Goal: Task Accomplishment & Management: Manage account settings

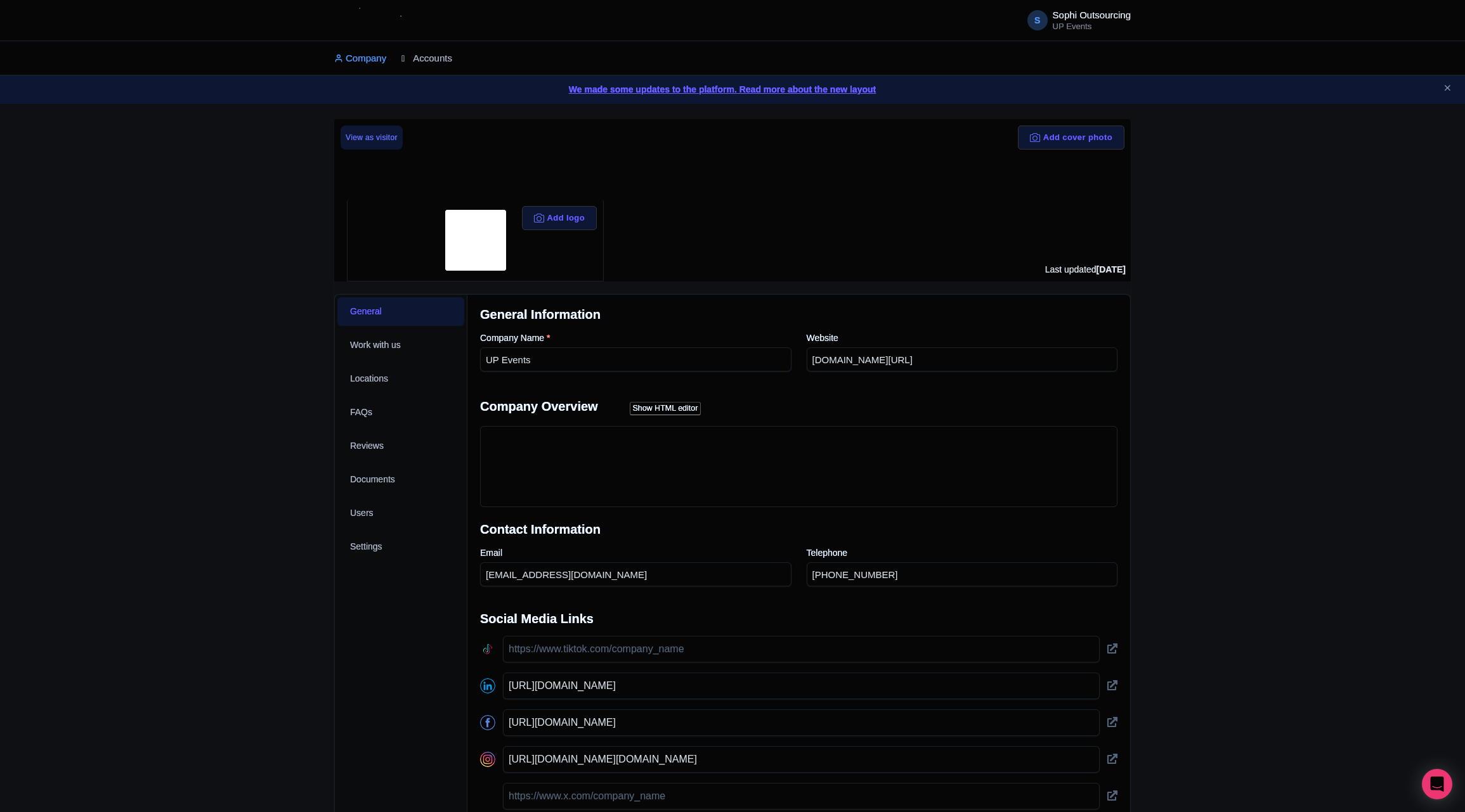
click at [421, 58] on link "Accounts" at bounding box center [427, 58] width 51 height 35
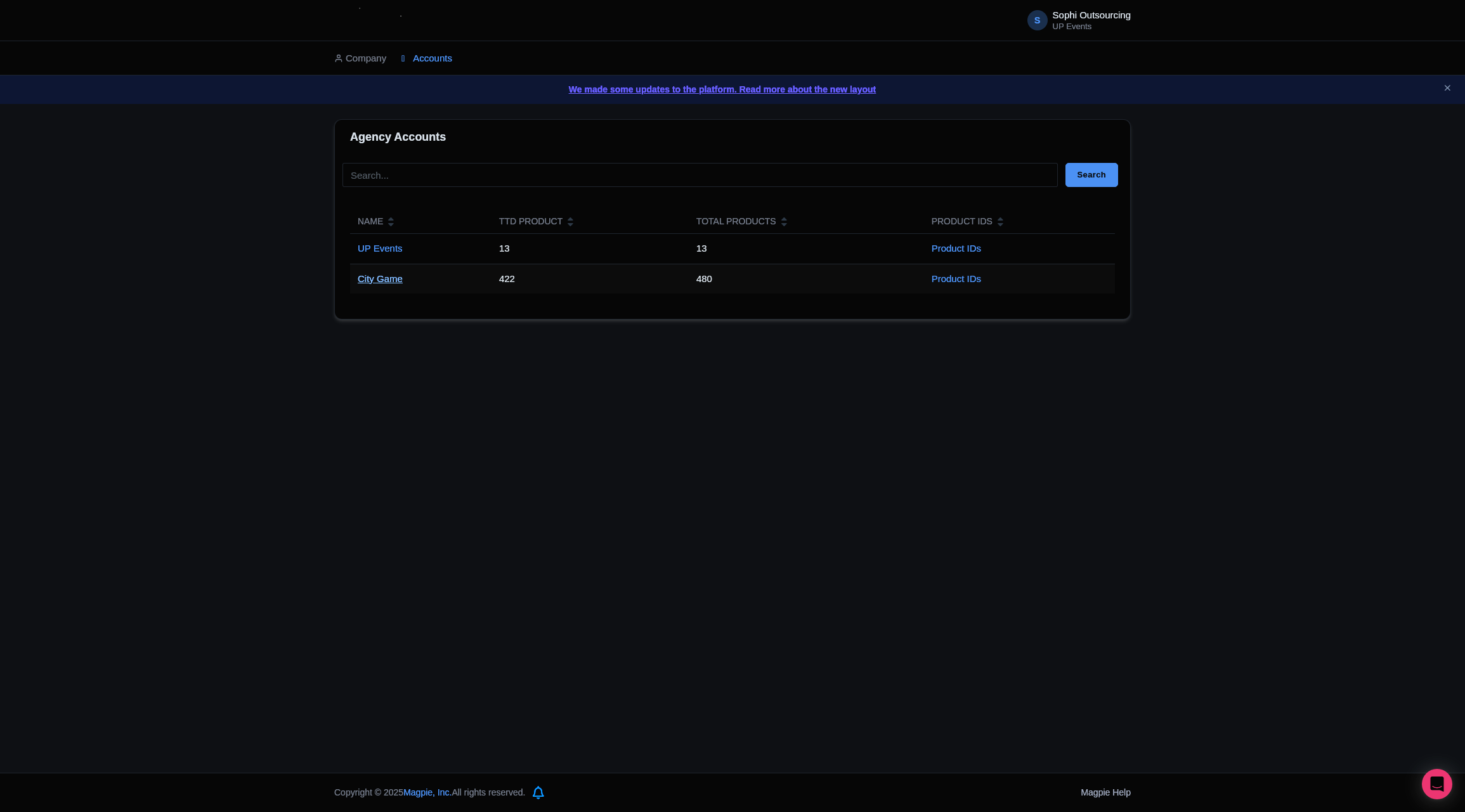
click at [358, 282] on link "City Game" at bounding box center [380, 279] width 45 height 11
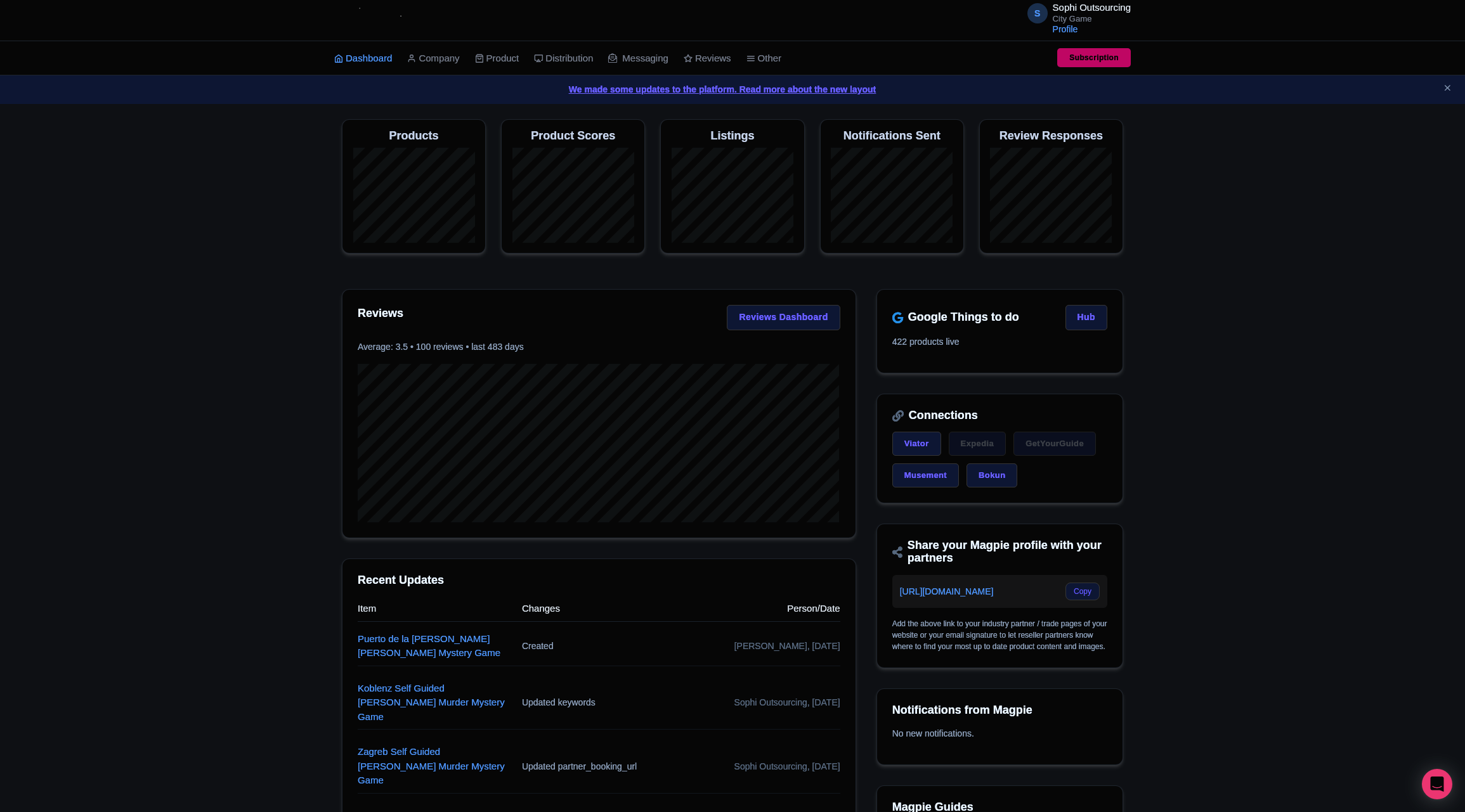
click at [521, 72] on li "Product My Products Image Library Rate Sheets" at bounding box center [497, 58] width 60 height 34
click at [510, 98] on link "My Products" at bounding box center [535, 91] width 120 height 20
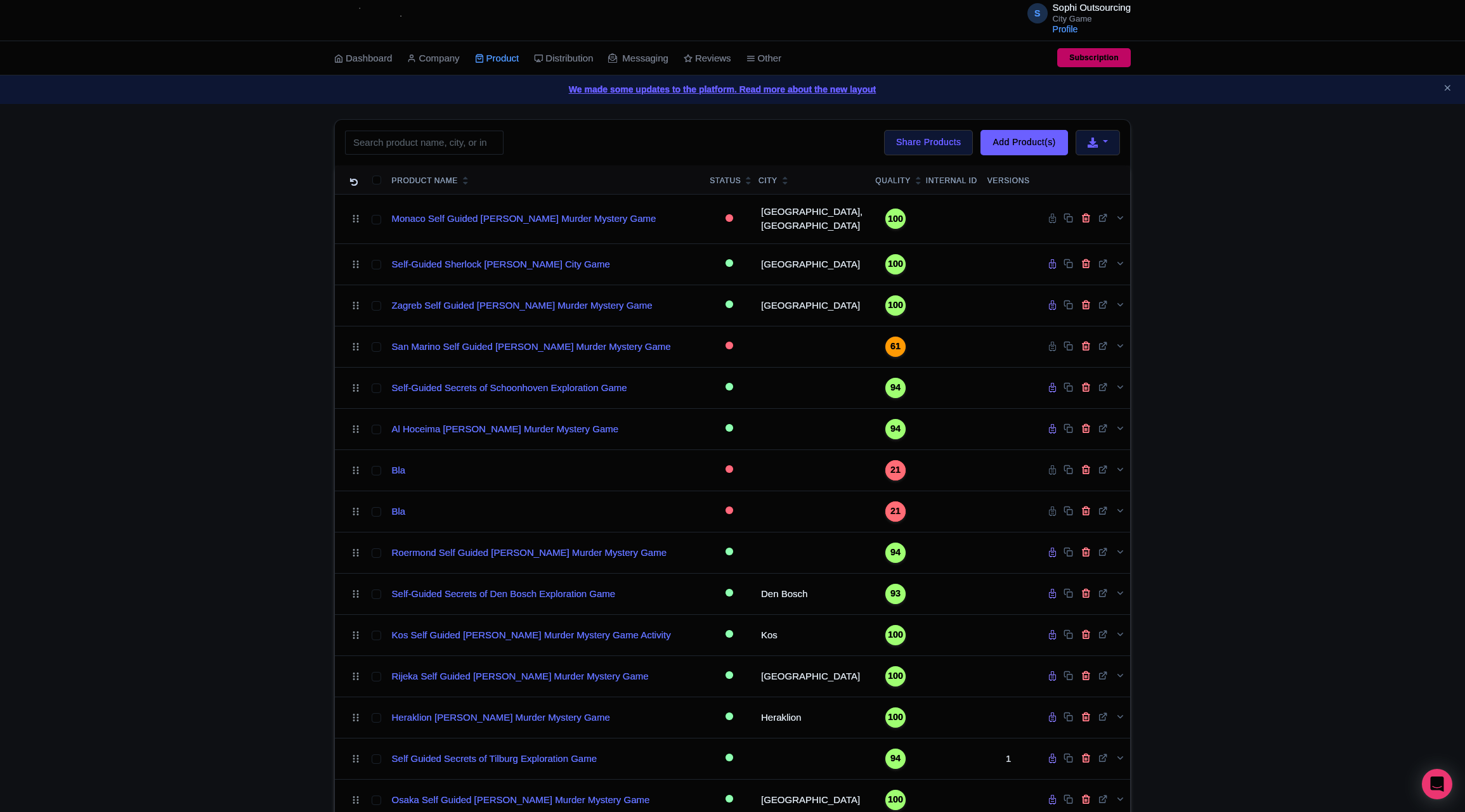
click at [444, 157] on div "Search Bulk Actions Delete Add to Collection Share Products Add to Collection C…" at bounding box center [732, 143] width 795 height 46
click at [446, 147] on input "search" at bounding box center [424, 142] width 159 height 24
type input "Rotterdam"
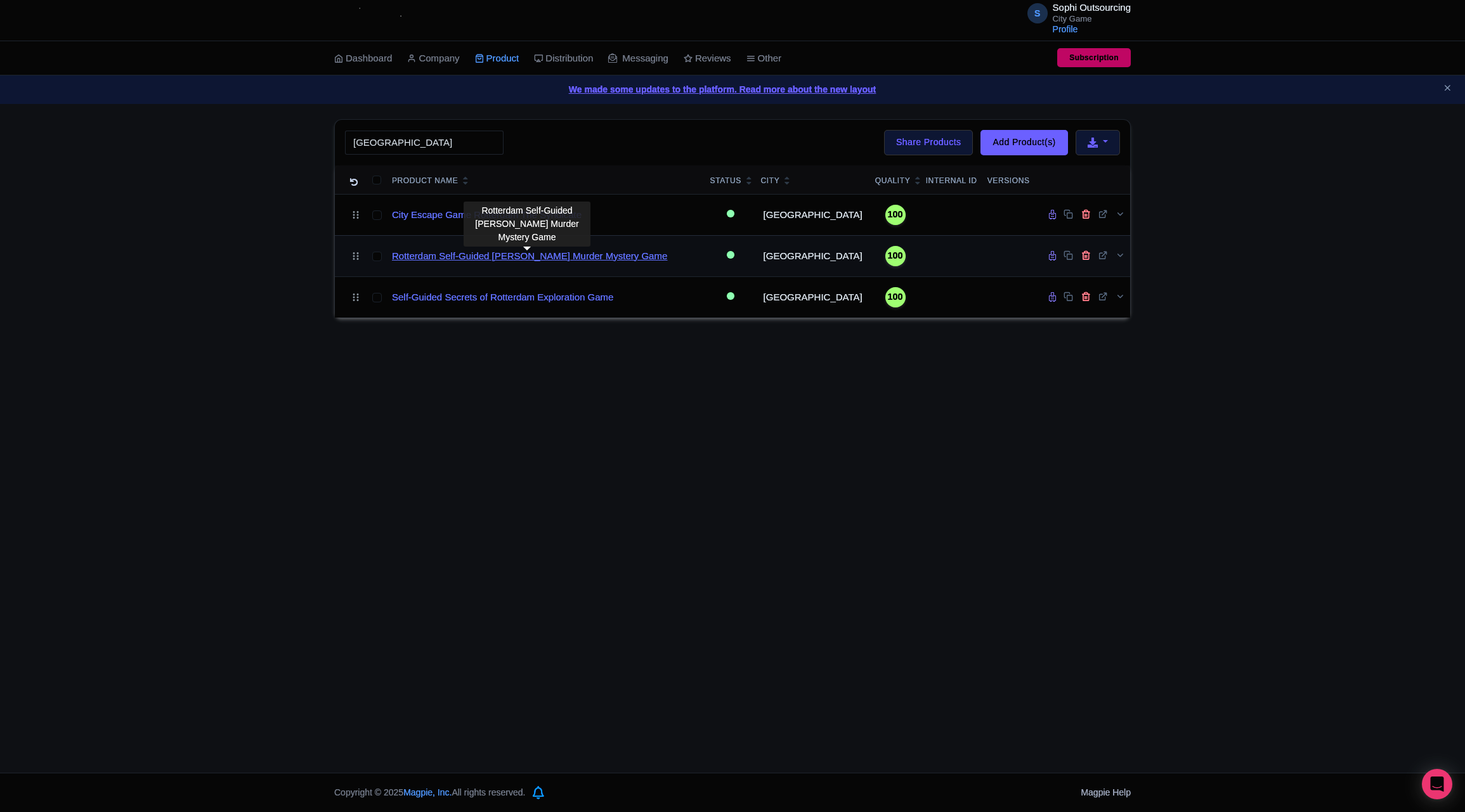
click at [476, 253] on link "Rotterdam Self-Guided Sherlock Holmes Murder Mystery Game" at bounding box center [529, 257] width 275 height 15
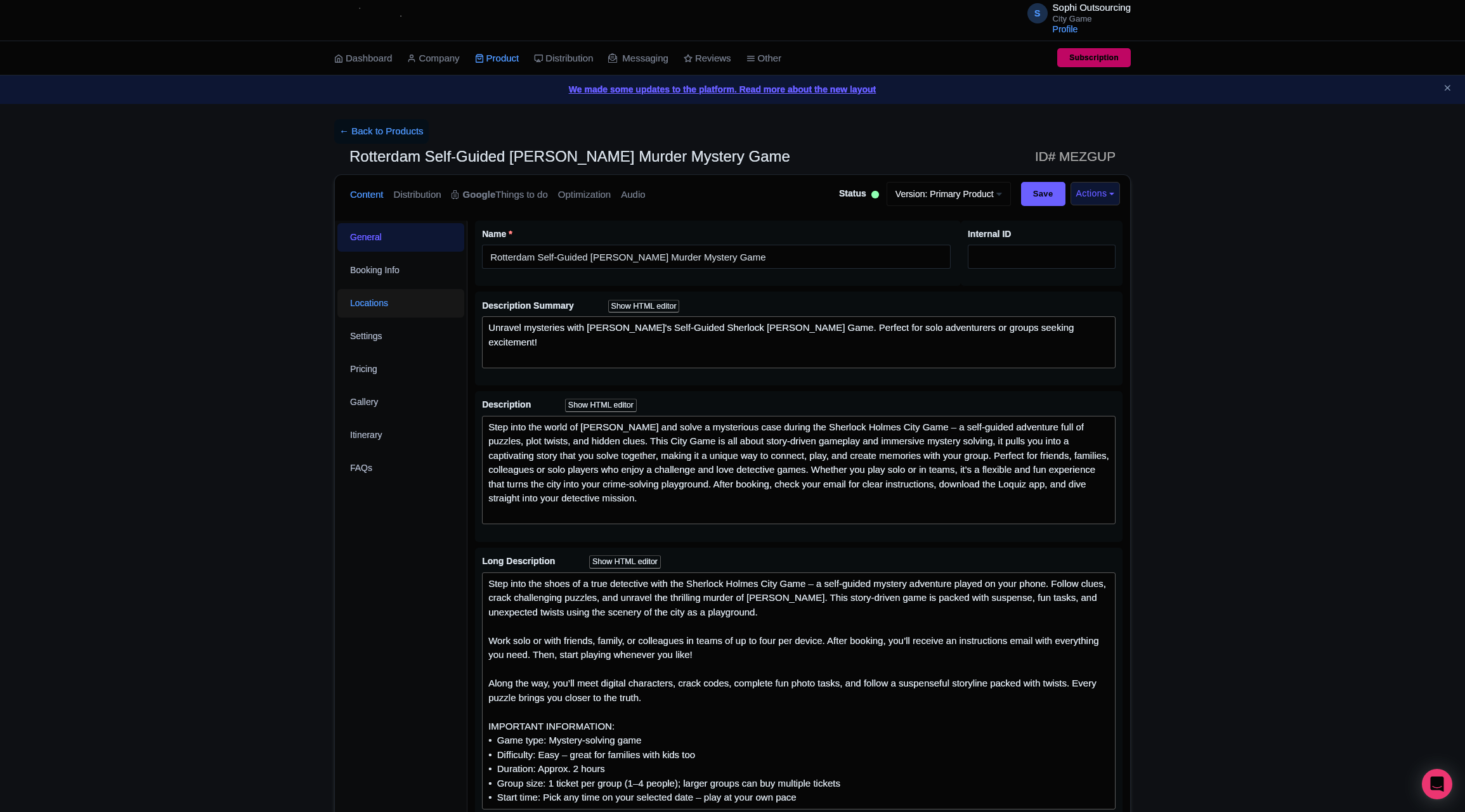
click at [402, 310] on link "Locations" at bounding box center [400, 303] width 127 height 29
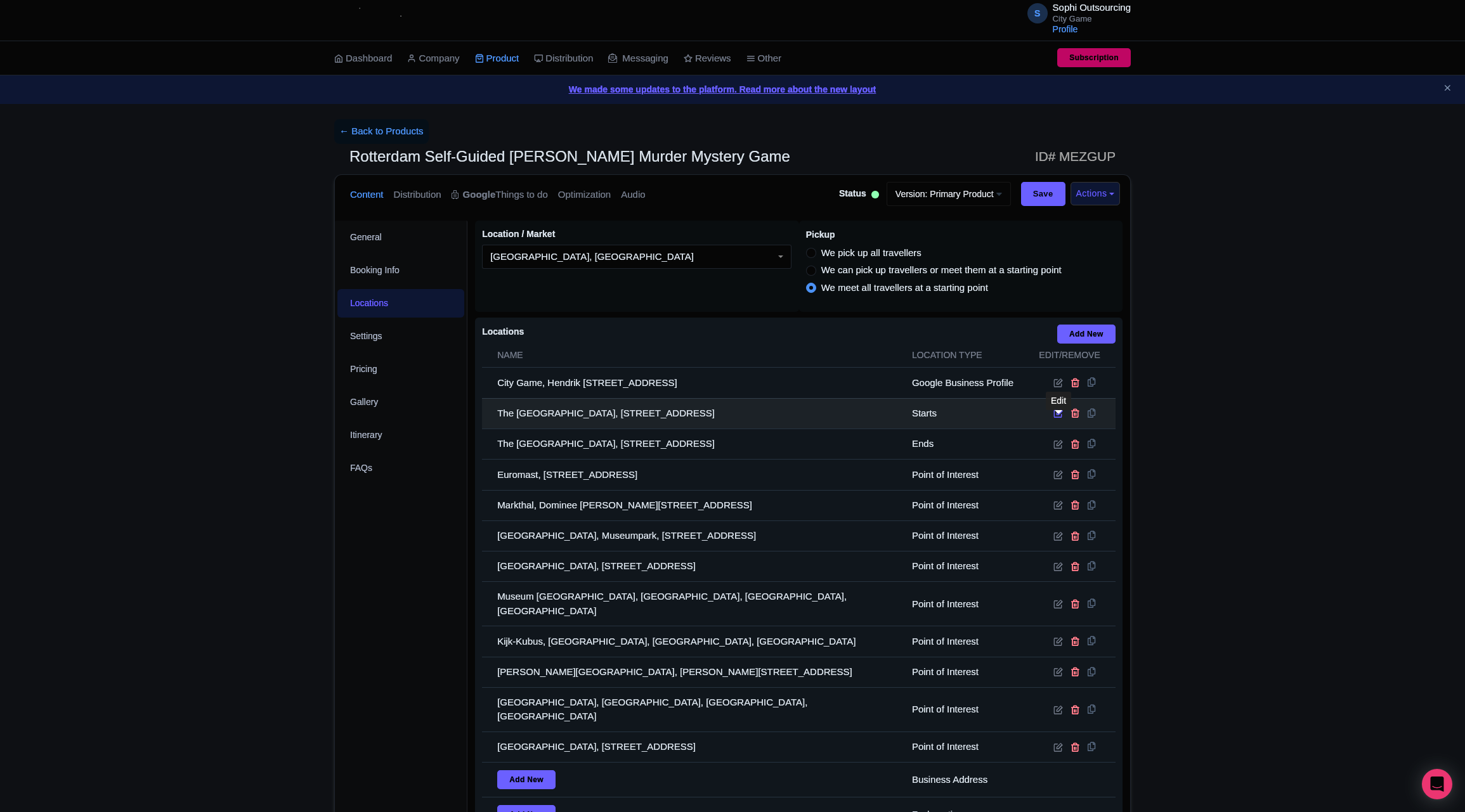
click at [1058, 418] on icon at bounding box center [1058, 413] width 10 height 10
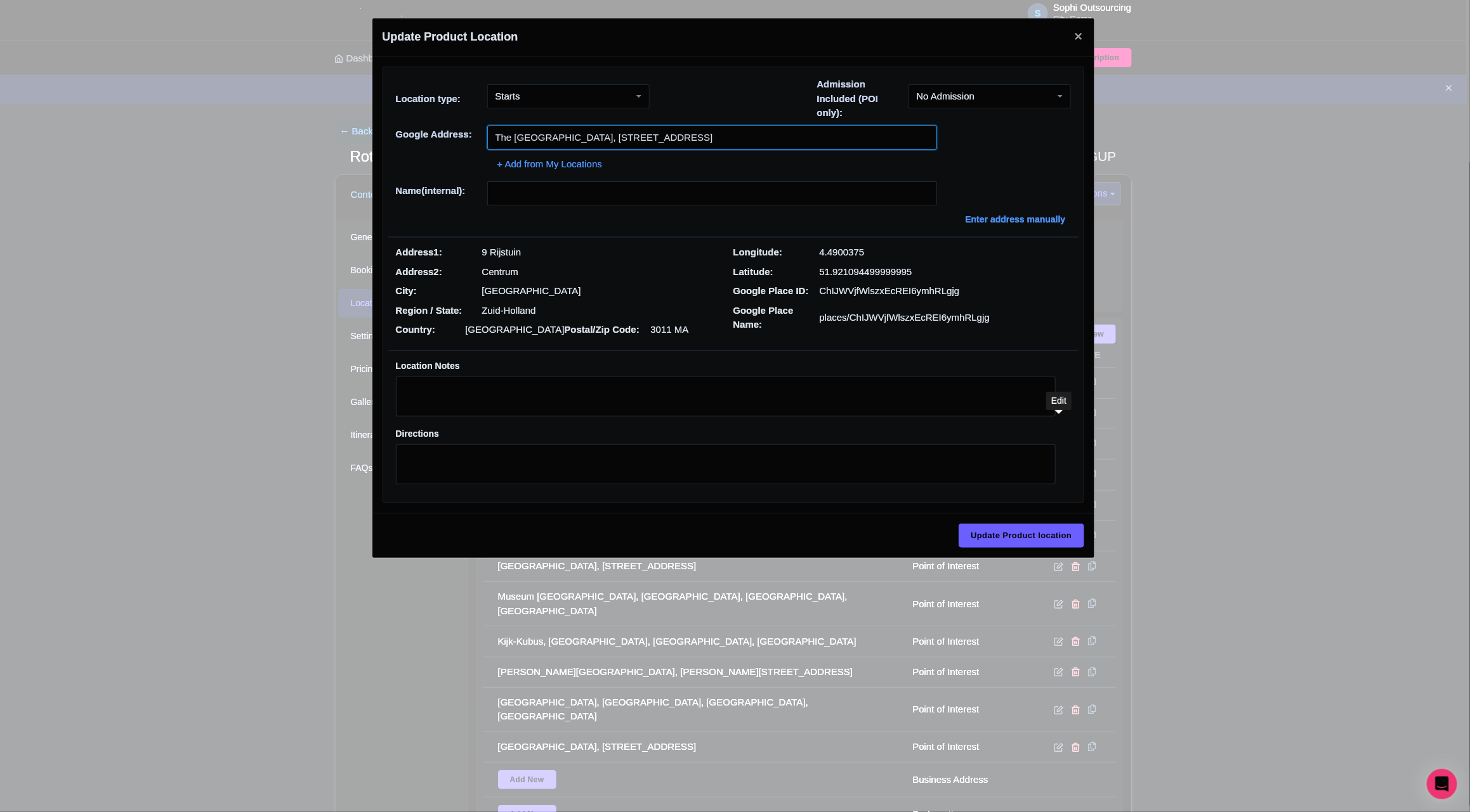
click at [552, 128] on input "The [GEOGRAPHIC_DATA], [STREET_ADDRESS]" at bounding box center [712, 137] width 449 height 24
paste input "[STREET_ADDRESS]"
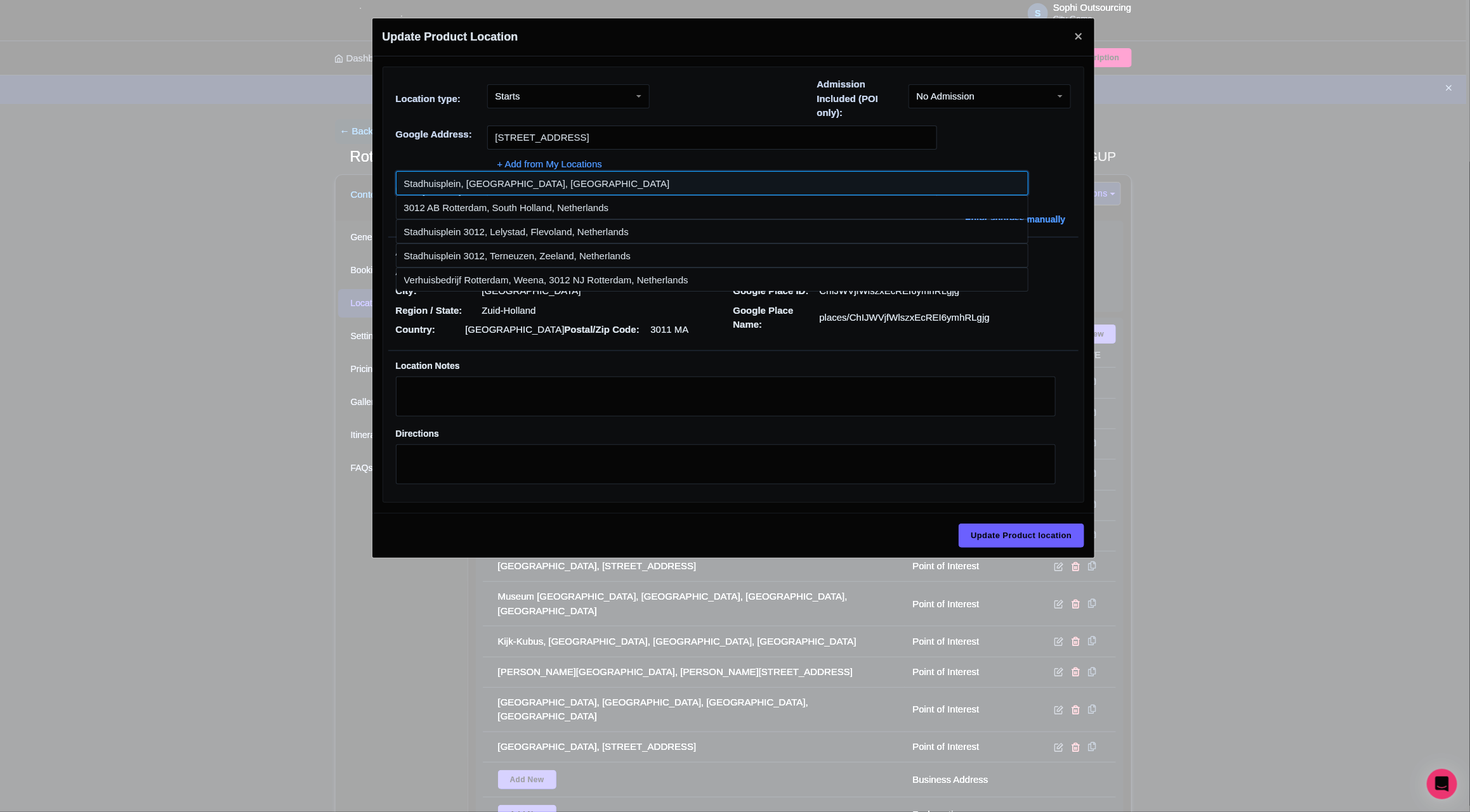
click at [575, 183] on input at bounding box center [712, 183] width 632 height 24
type input "Stadhuisplein, [GEOGRAPHIC_DATA], [GEOGRAPHIC_DATA]"
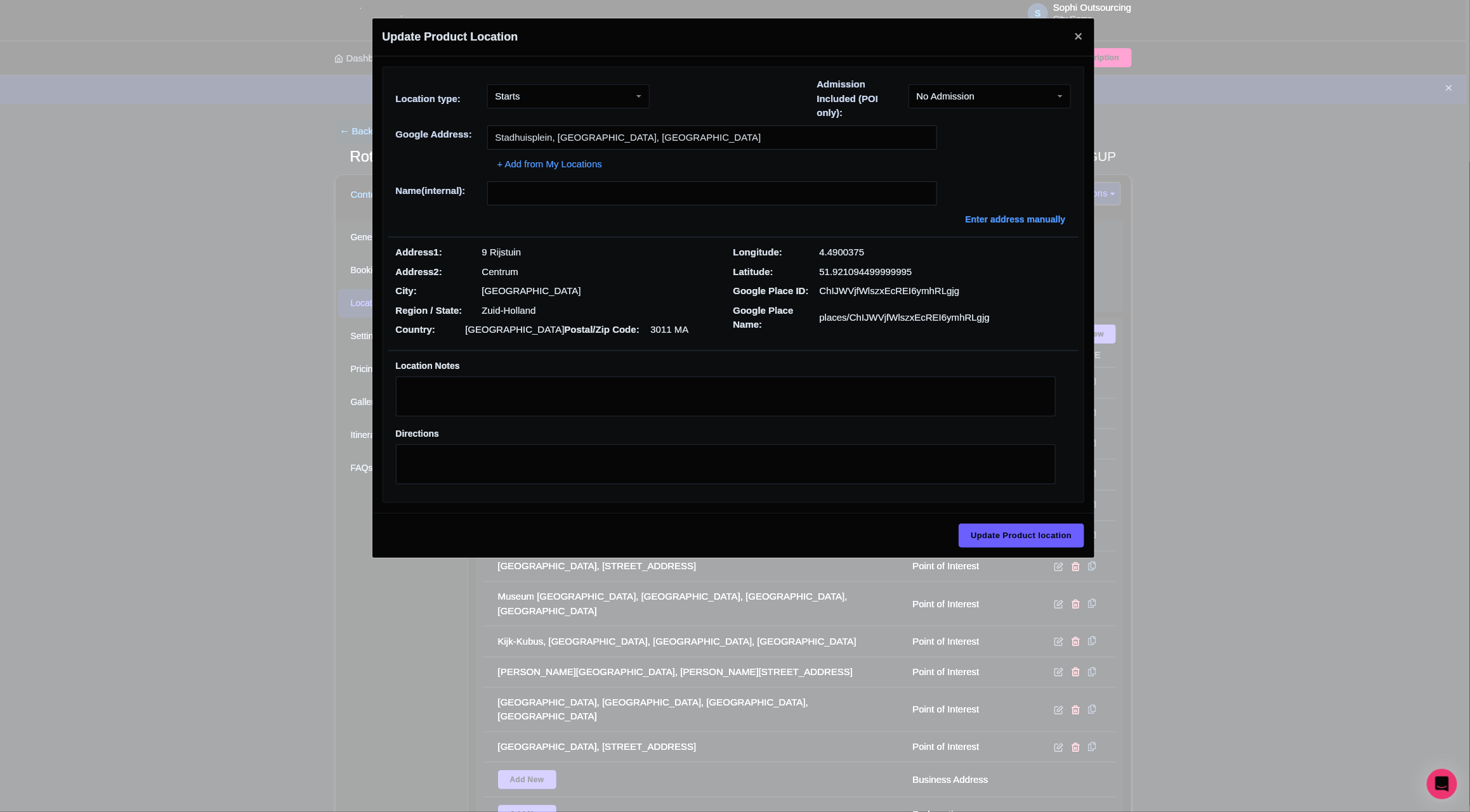
type input "Stadhuisplein, [GEOGRAPHIC_DATA], [GEOGRAPHIC_DATA]"
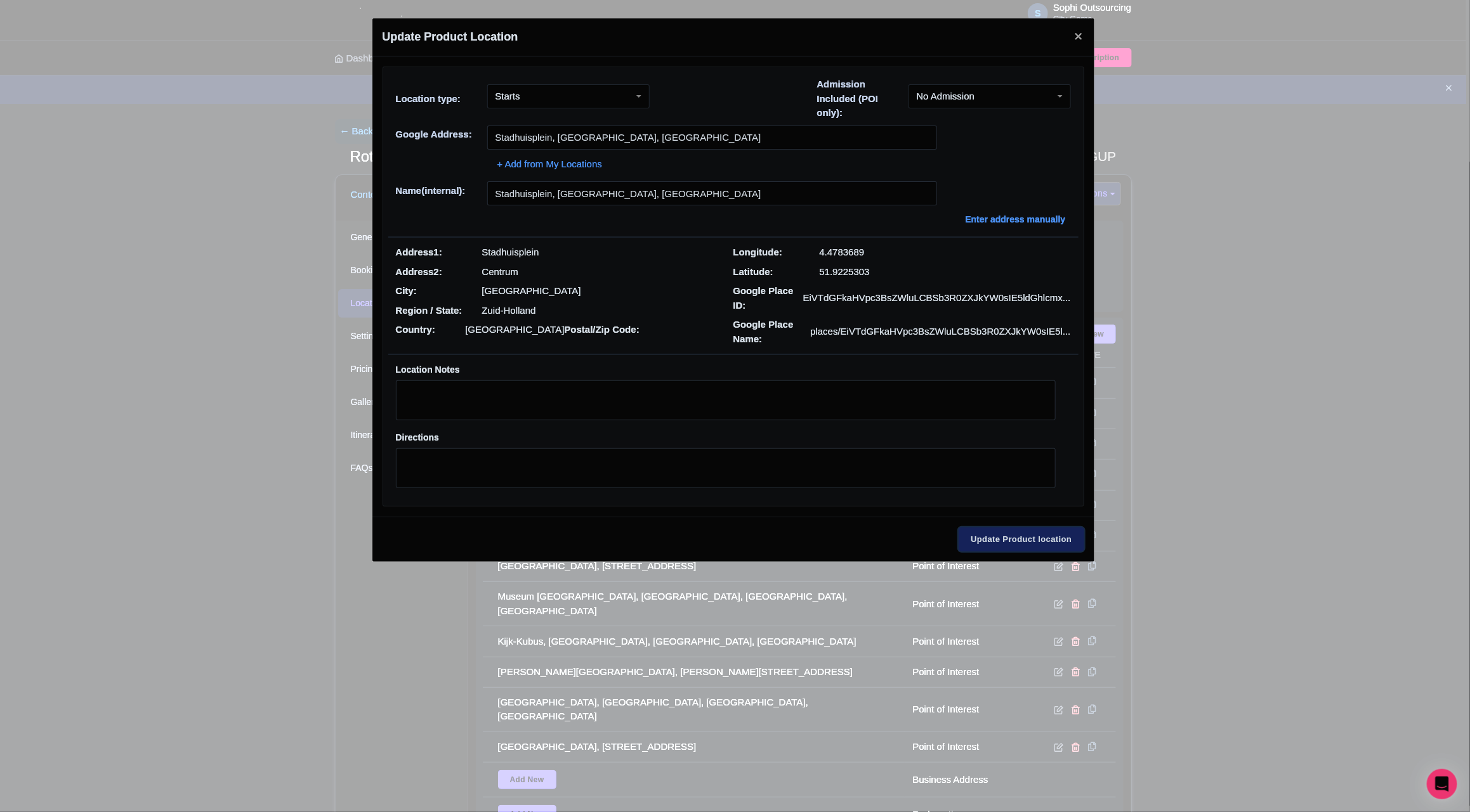
click at [1002, 540] on input "Update Product location" at bounding box center [1021, 539] width 125 height 24
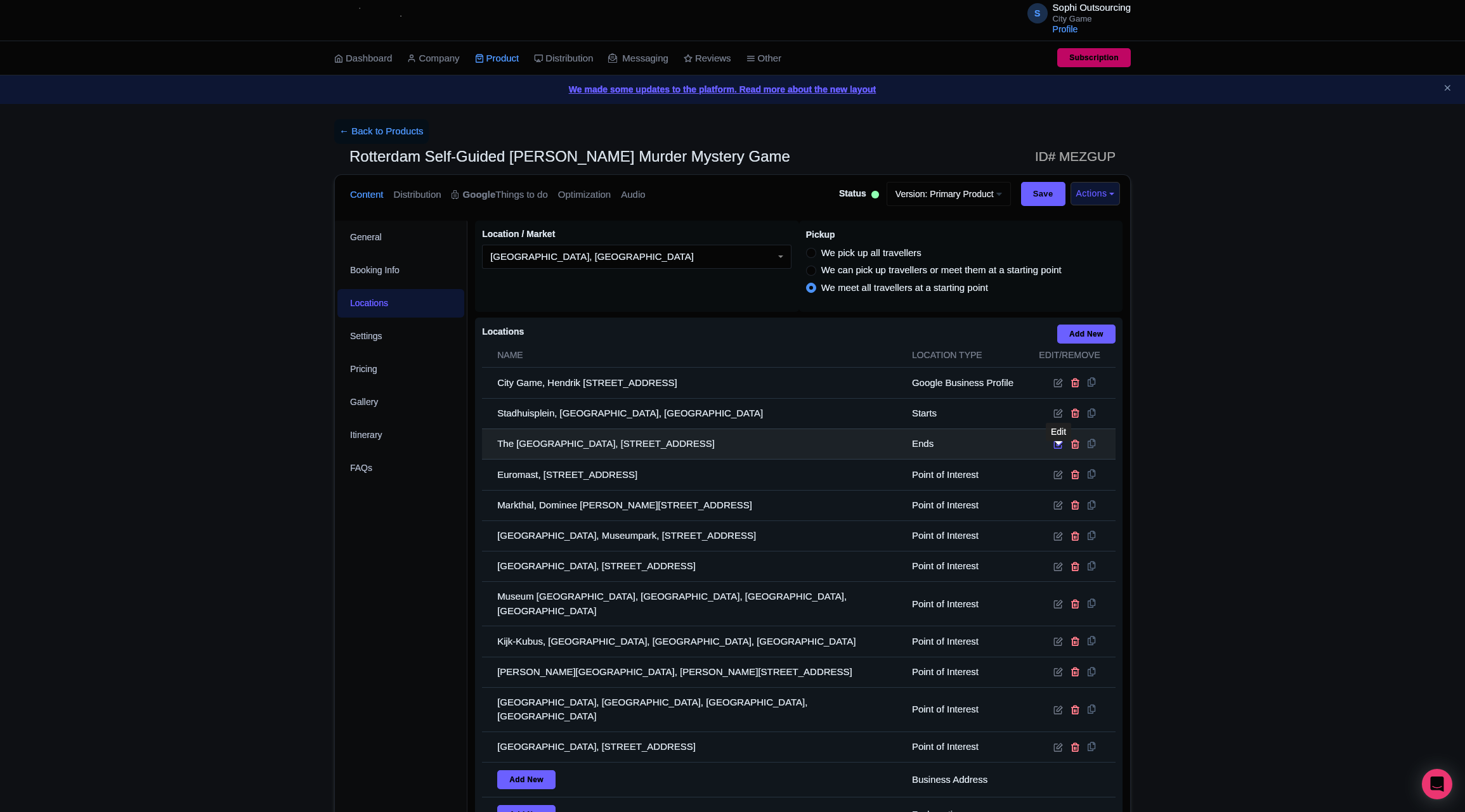
click at [1058, 449] on icon at bounding box center [1058, 444] width 10 height 10
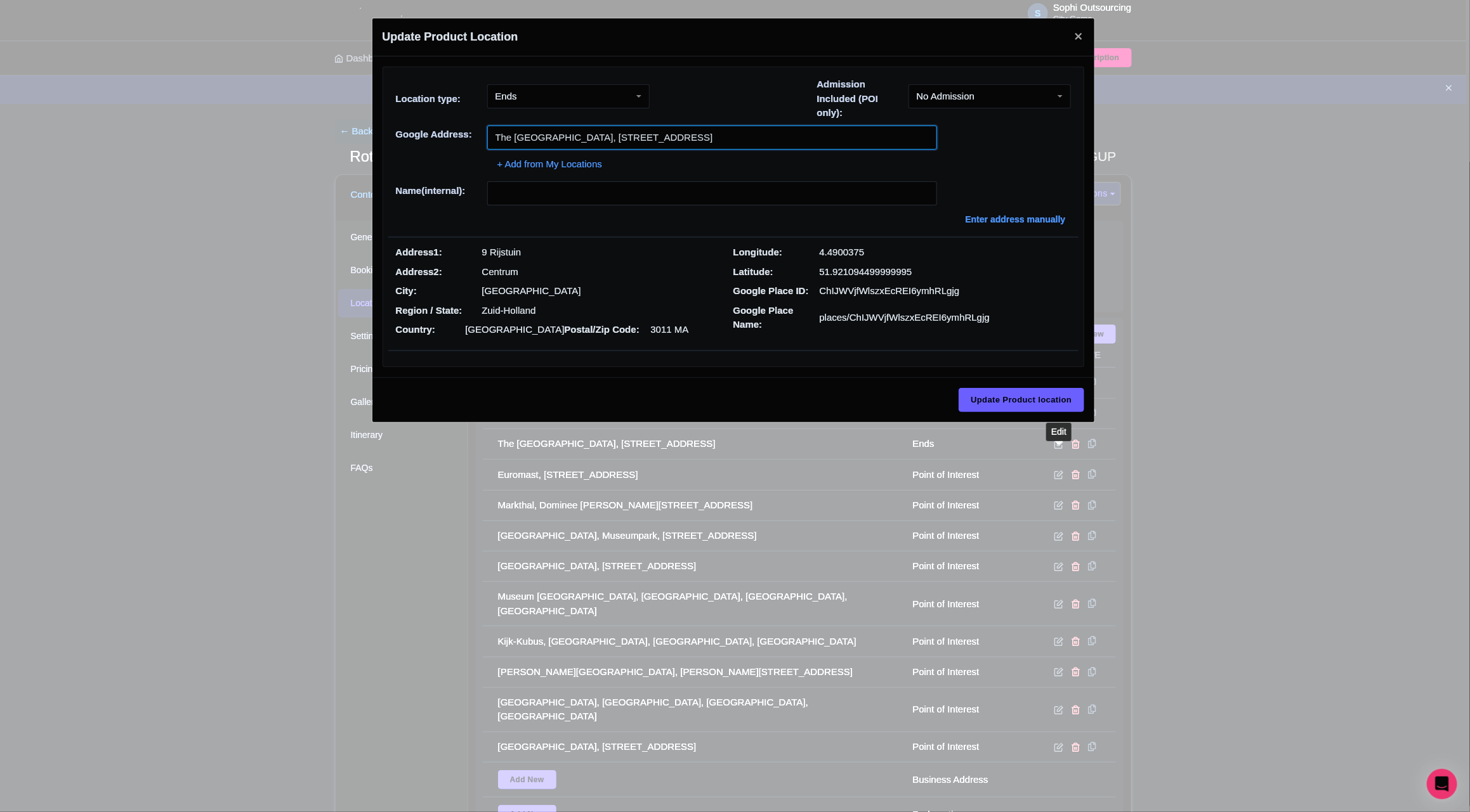
click at [594, 132] on input "The [GEOGRAPHIC_DATA], [STREET_ADDRESS]" at bounding box center [712, 137] width 449 height 24
paste input "[STREET_ADDRESS]"
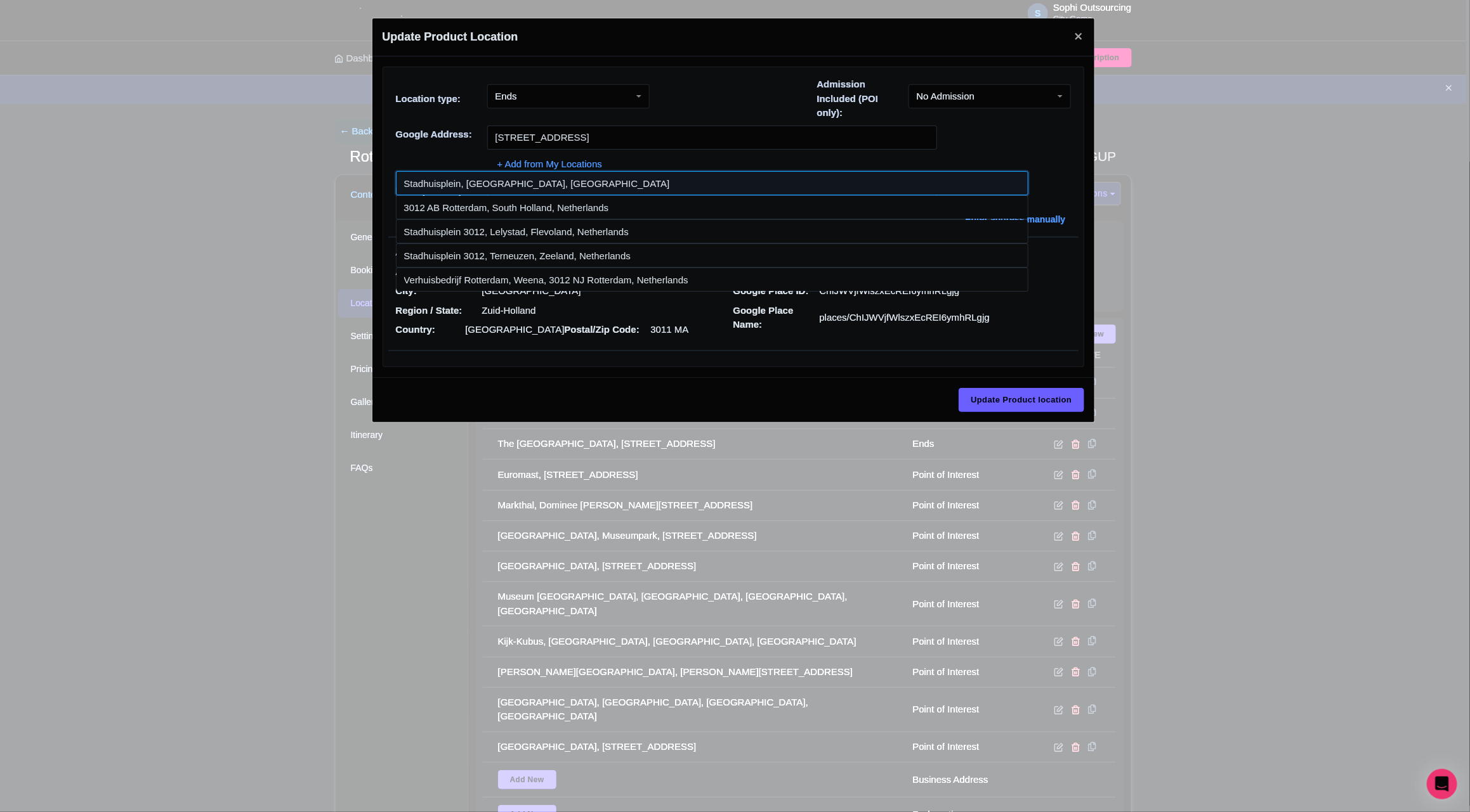
click at [574, 185] on input at bounding box center [712, 183] width 632 height 24
type input "Stadhuisplein, [GEOGRAPHIC_DATA], [GEOGRAPHIC_DATA]"
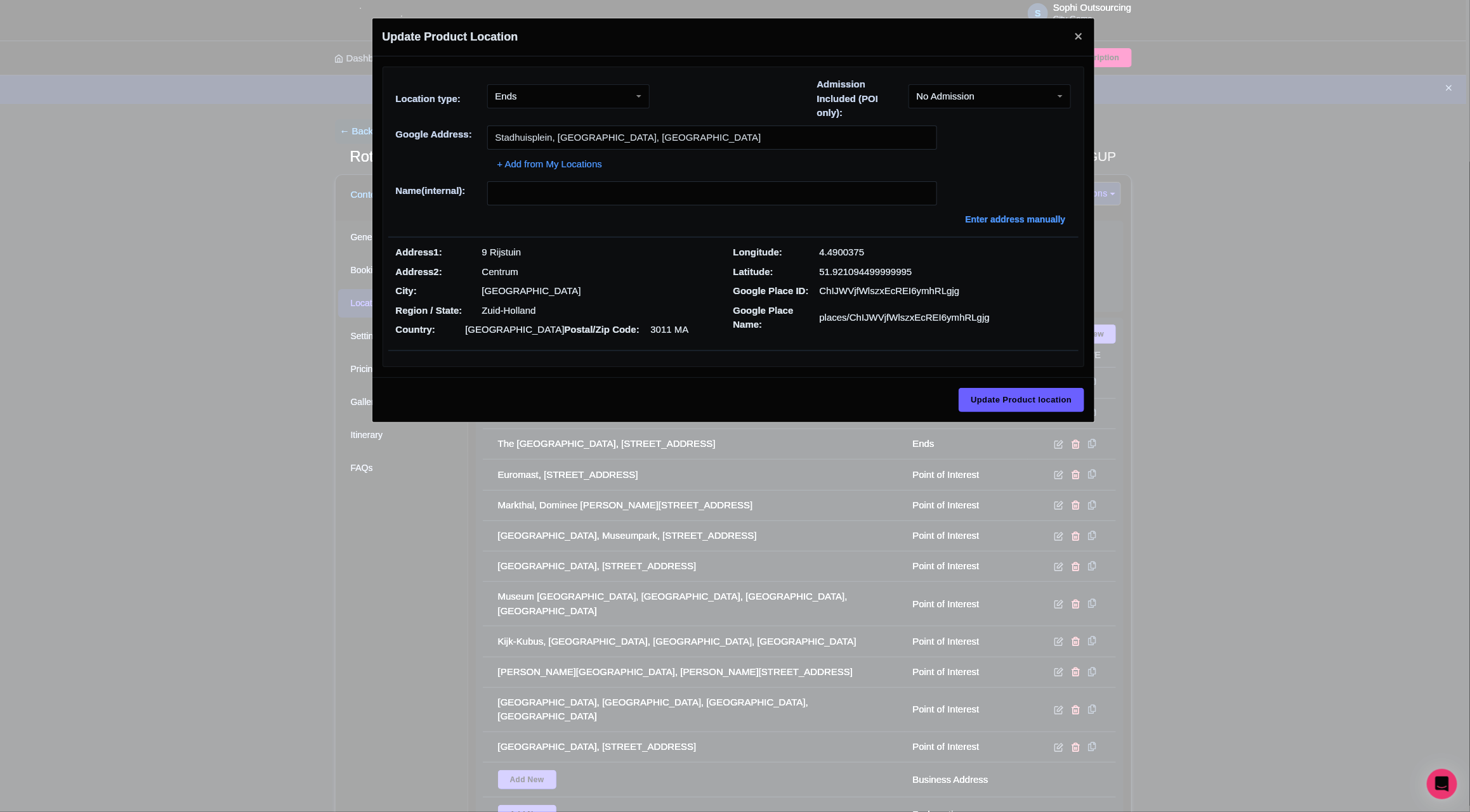
type input "Stadhuisplein, [GEOGRAPHIC_DATA], [GEOGRAPHIC_DATA]"
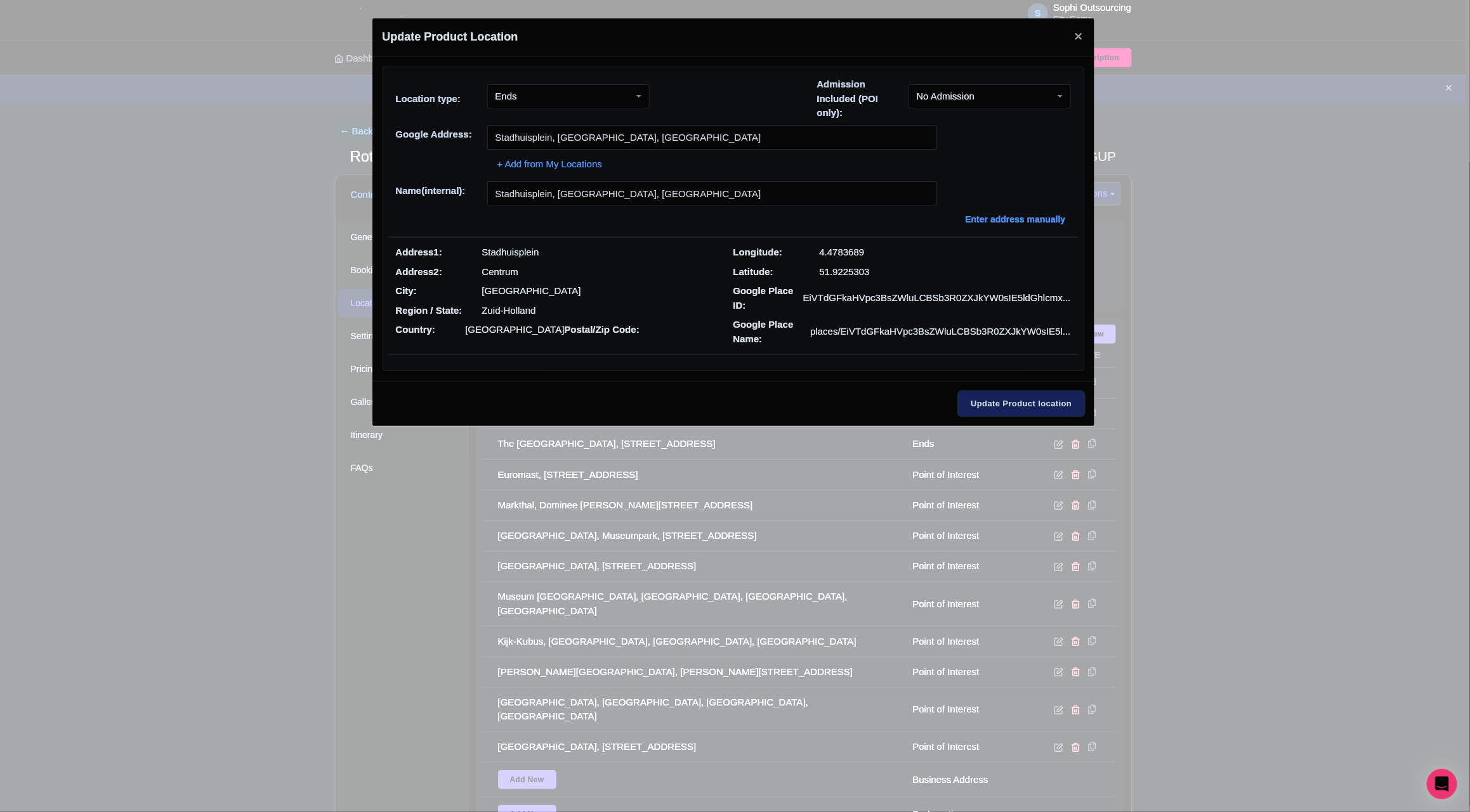
click at [976, 396] on input "Update Product location" at bounding box center [1021, 404] width 125 height 24
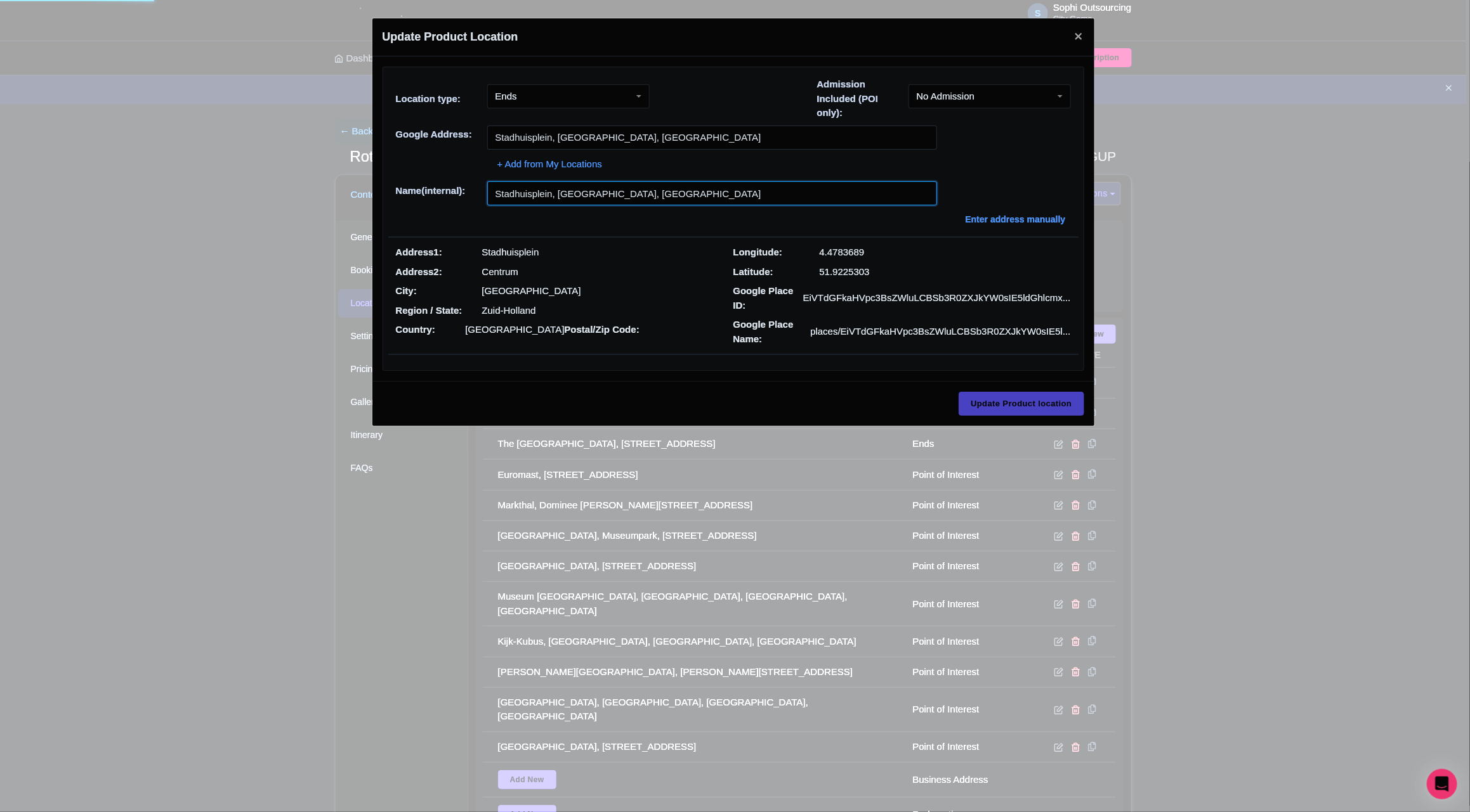
drag, startPoint x: 623, startPoint y: 192, endPoint x: 632, endPoint y: 199, distance: 11.4
click at [623, 192] on input "Stadhuisplein, [GEOGRAPHIC_DATA], [GEOGRAPHIC_DATA]" at bounding box center [712, 193] width 449 height 24
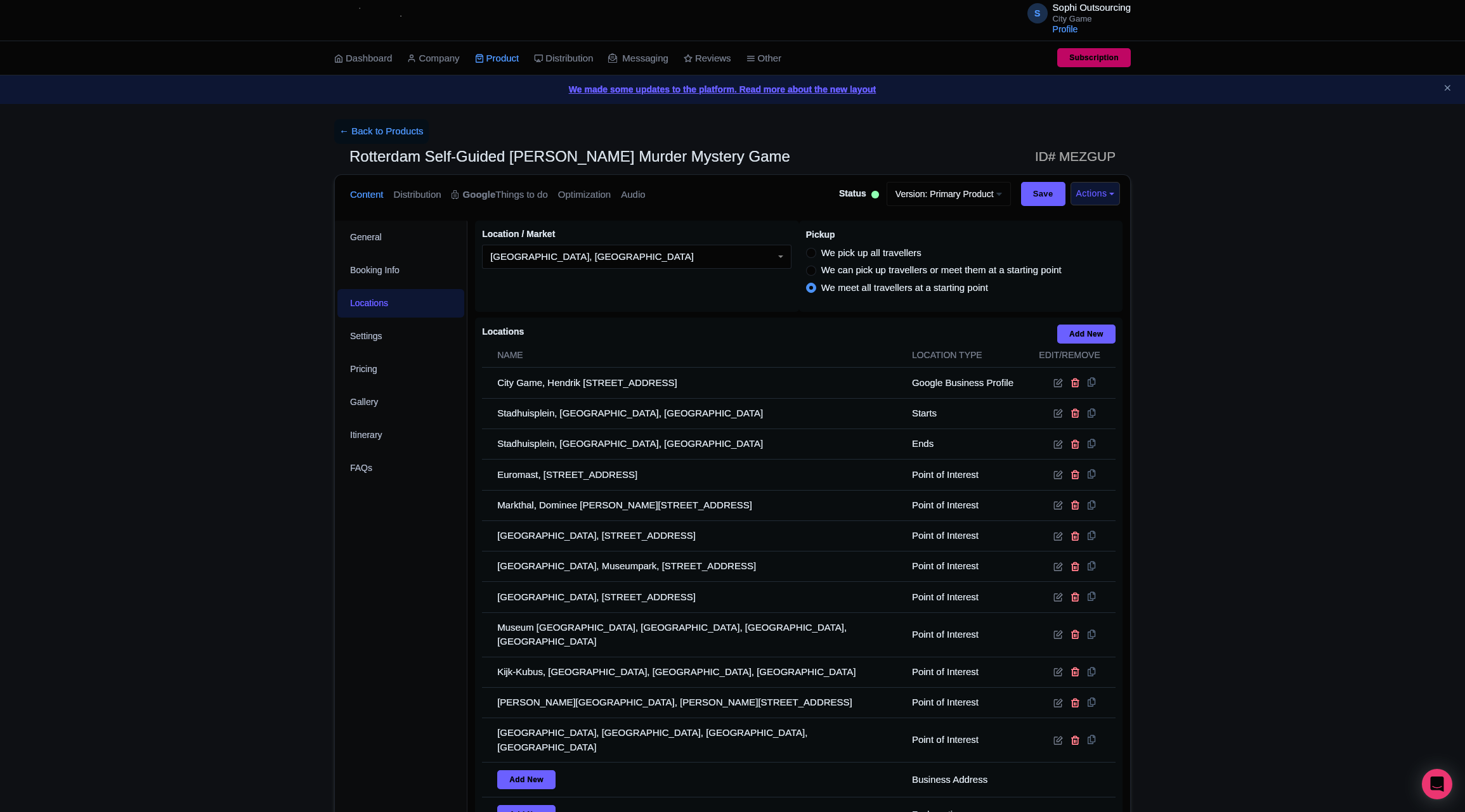
click at [284, 514] on div "← Back to Products Rotterdam Self-Guided [PERSON_NAME] Murder Mystery Game ID# …" at bounding box center [732, 525] width 1465 height 813
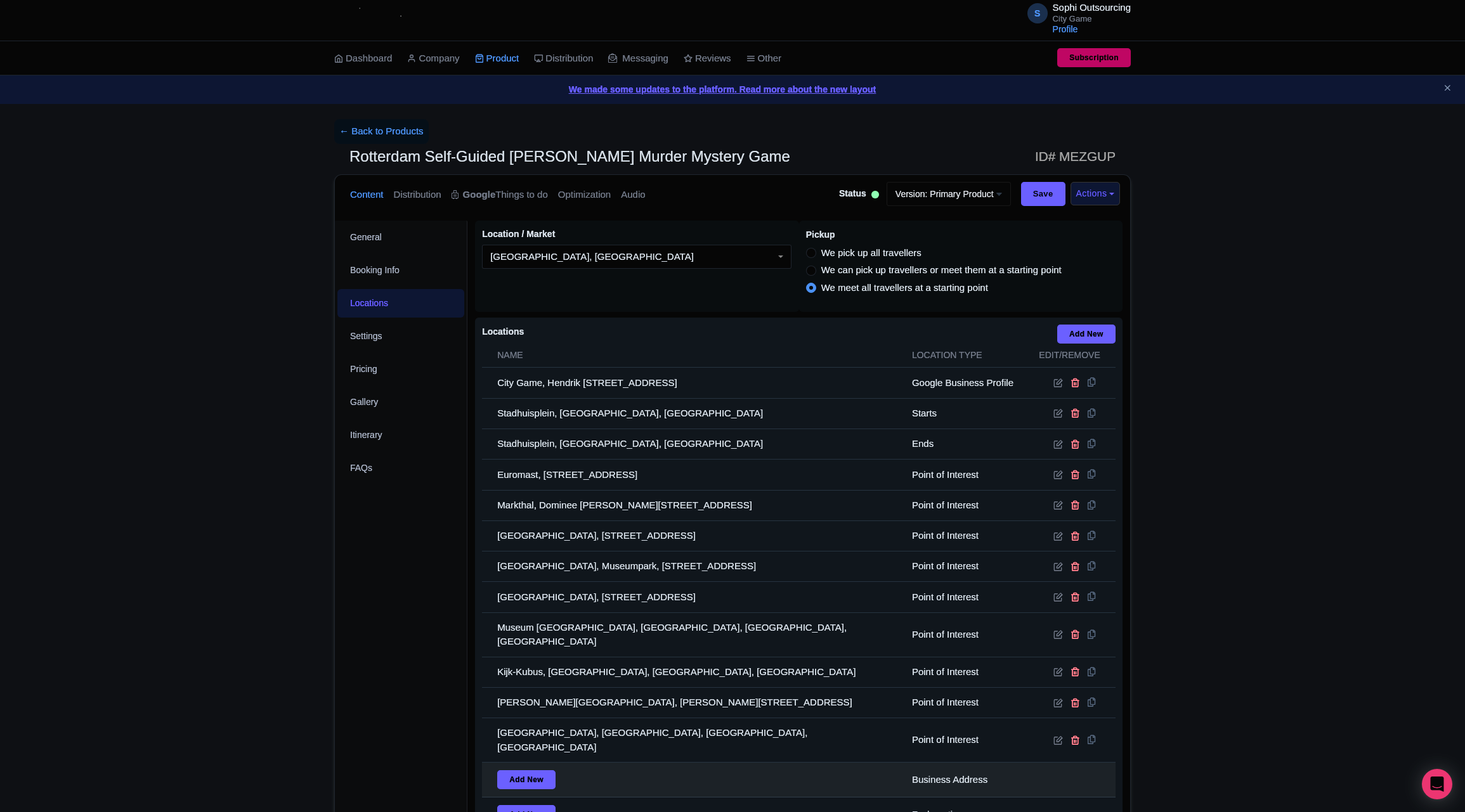
scroll to position [164, 0]
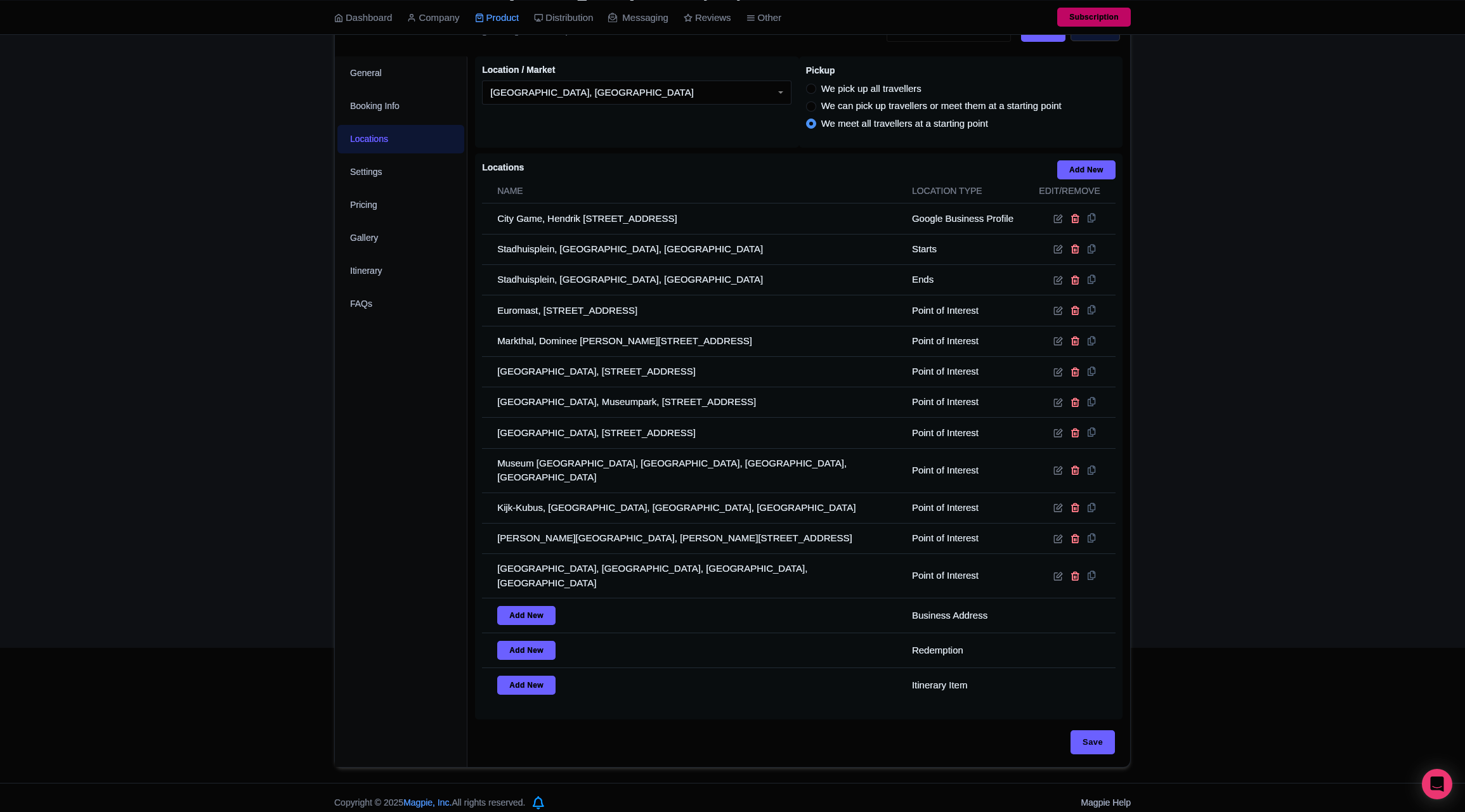
click at [1285, 554] on div "← Back to Products Rotterdam Self-Guided [PERSON_NAME] Murder Mystery Game ID# …" at bounding box center [732, 361] width 1465 height 813
click at [1116, 730] on div "Save" at bounding box center [798, 748] width 648 height 37
click at [1088, 730] on input "Save" at bounding box center [1092, 742] width 44 height 24
type input "Update Product"
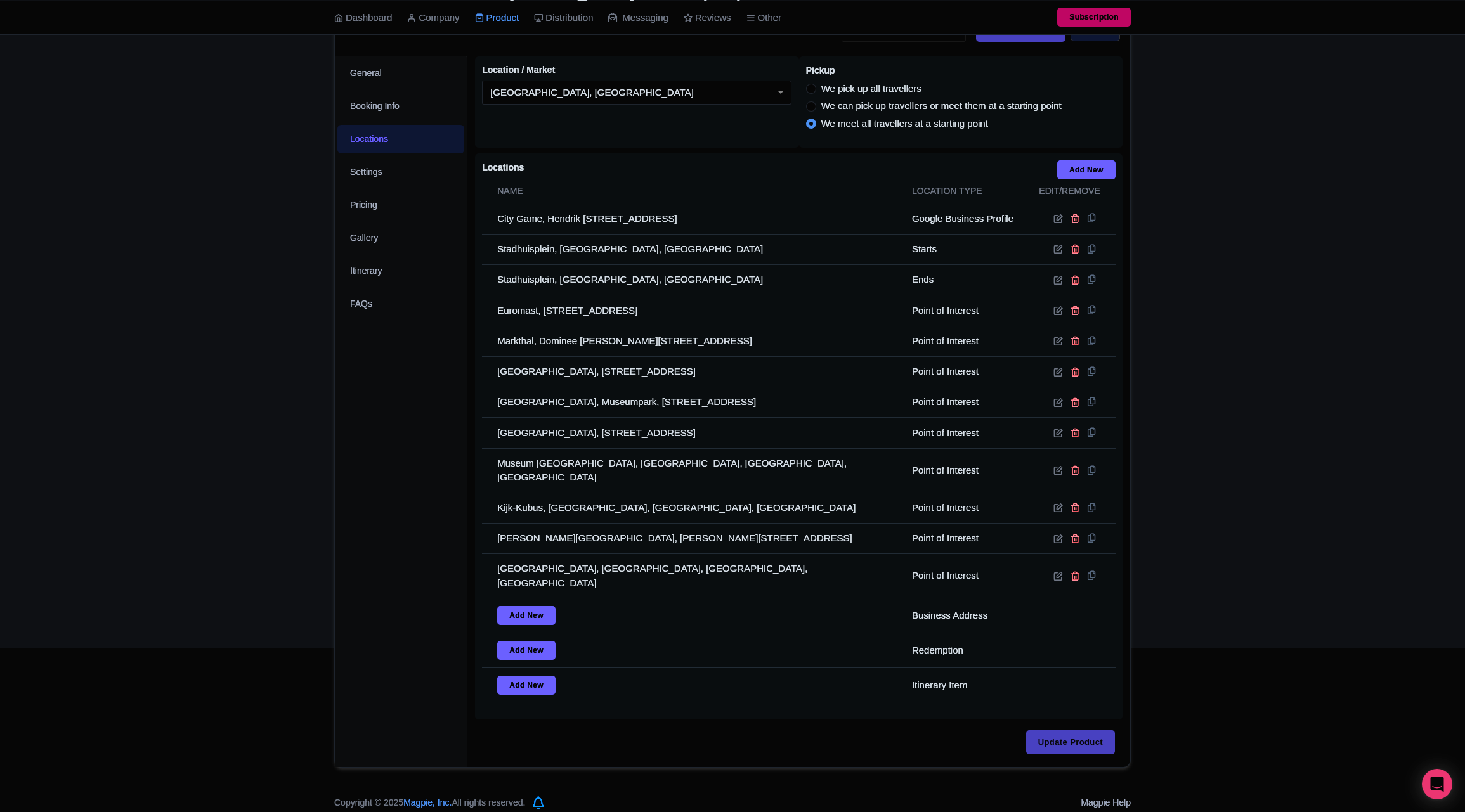
click at [1119, 730] on div "Update Product" at bounding box center [798, 748] width 648 height 37
click at [1320, 618] on div "← Back to Products Rotterdam Self-Guided [PERSON_NAME] Murder Mystery Game ID# …" at bounding box center [732, 361] width 1465 height 813
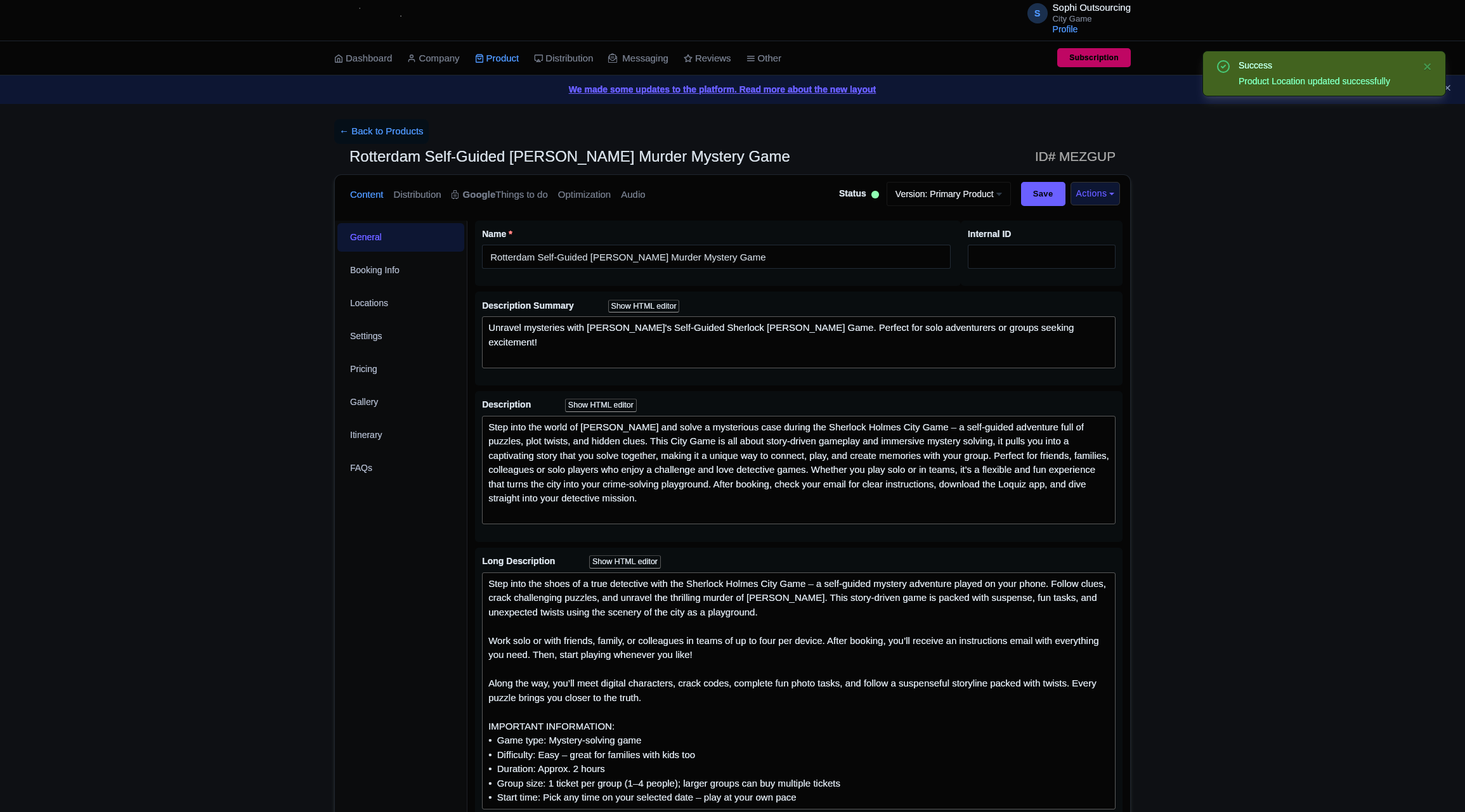
scroll to position [164, 0]
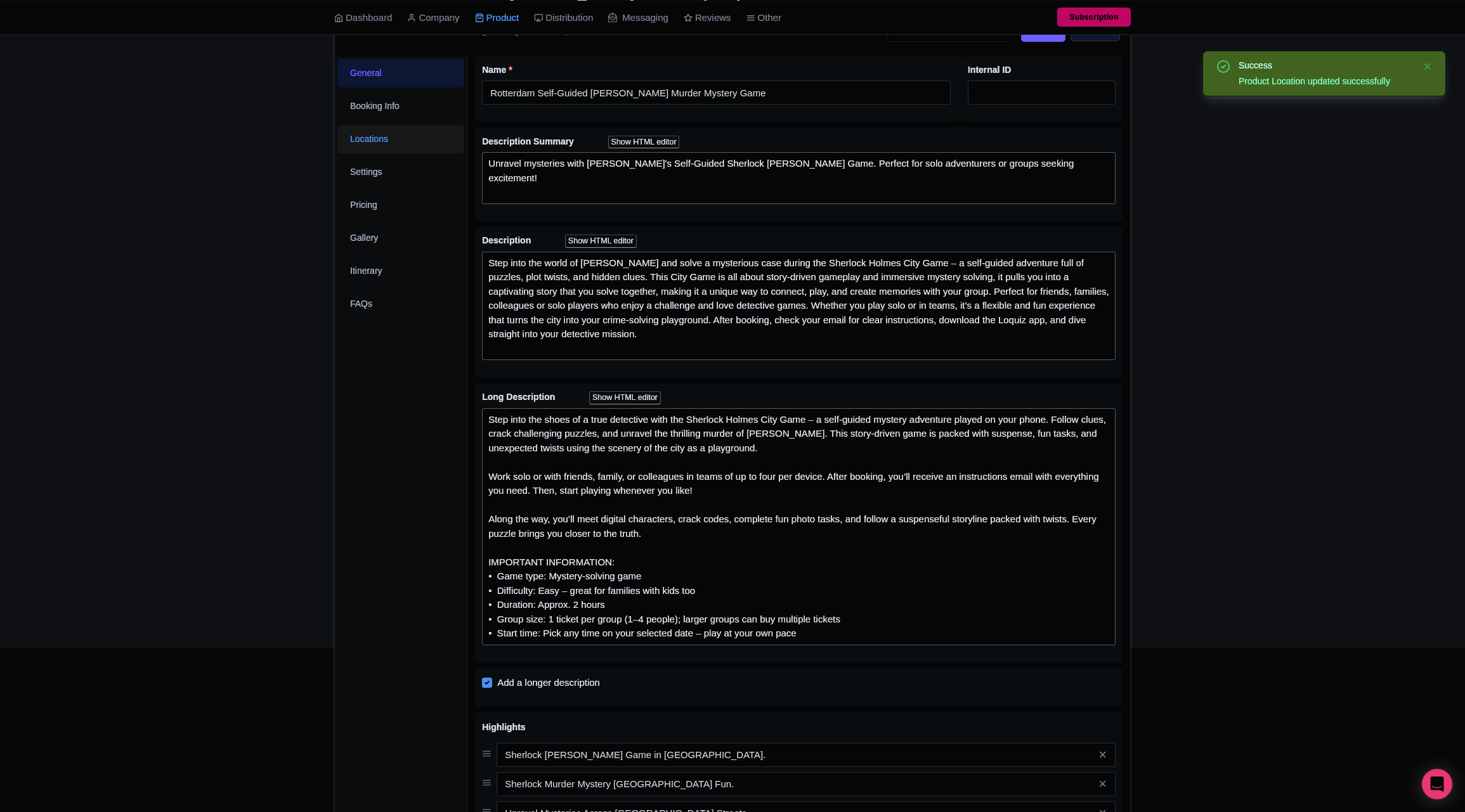
click at [386, 150] on link "Locations" at bounding box center [400, 139] width 127 height 29
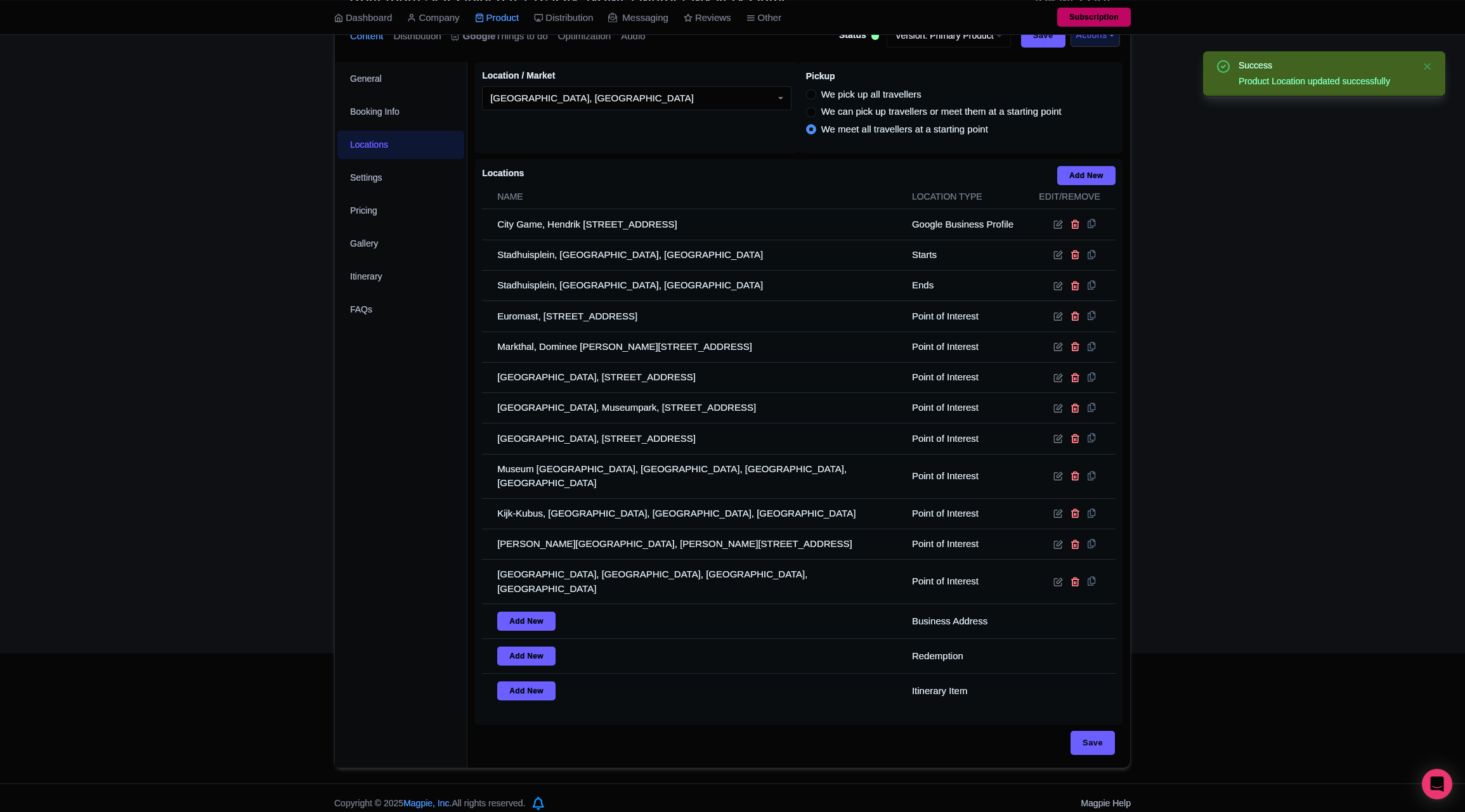
scroll to position [0, 0]
